Goal: Find specific page/section: Locate a particular part of the current website

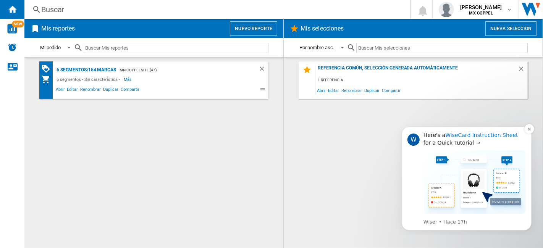
click at [487, 135] on link "WiseCard Instruction Sheet" at bounding box center [481, 135] width 73 height 6
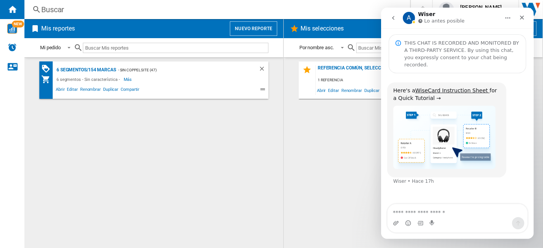
click at [443, 115] on img "Wiser dice…" at bounding box center [444, 137] width 102 height 63
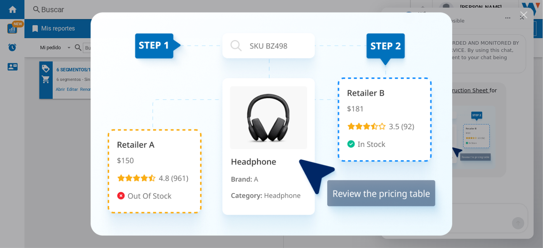
click at [523, 16] on div "Cerrar" at bounding box center [523, 14] width 7 height 7
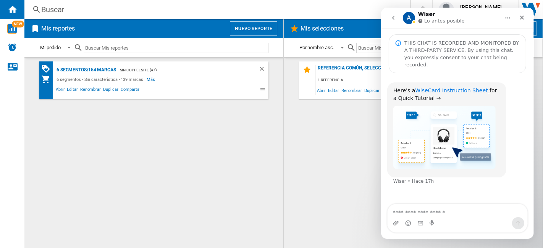
click at [450, 87] on link "WiseCard Instruction Sheet" at bounding box center [450, 90] width 73 height 6
click at [13, 24] on span "NEW" at bounding box center [18, 24] width 12 height 7
click at [521, 19] on icon "Cerrar" at bounding box center [521, 18] width 6 height 6
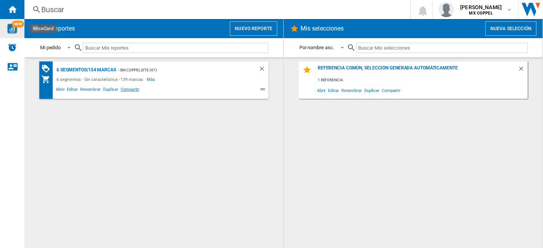
click at [124, 92] on span "Compartir" at bounding box center [129, 90] width 21 height 9
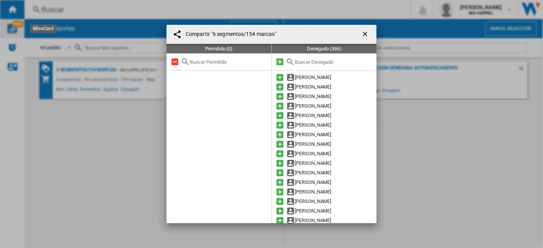
click at [361, 33] on ng-md-icon "getI18NText('BUTTONS.CLOSE_DIALOG')" at bounding box center [365, 34] width 9 height 9
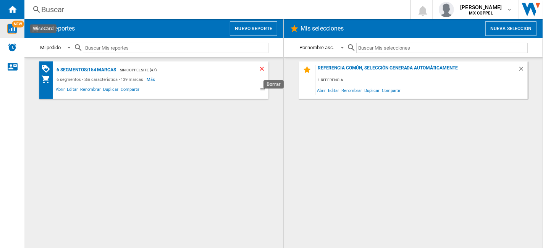
click at [261, 68] on ng-md-icon "Borrar" at bounding box center [262, 69] width 9 height 9
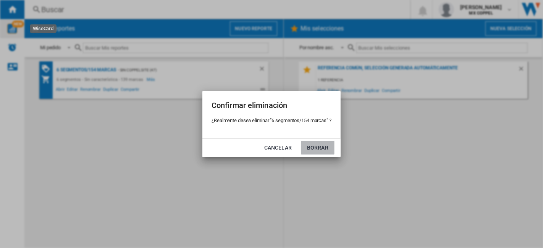
click at [324, 154] on button "Borrar" at bounding box center [318, 148] width 34 height 14
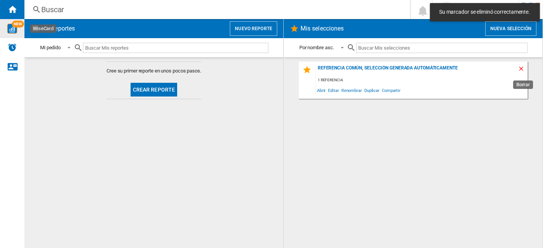
click at [522, 67] on ng-md-icon "Borrar" at bounding box center [521, 69] width 9 height 9
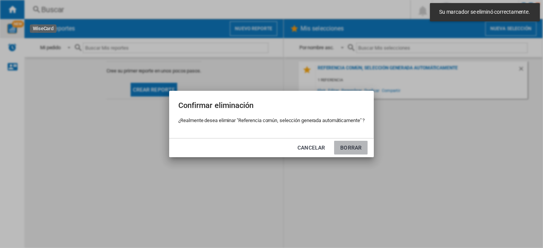
click at [349, 146] on button "Borrar" at bounding box center [351, 148] width 34 height 14
